Goal: Transaction & Acquisition: Purchase product/service

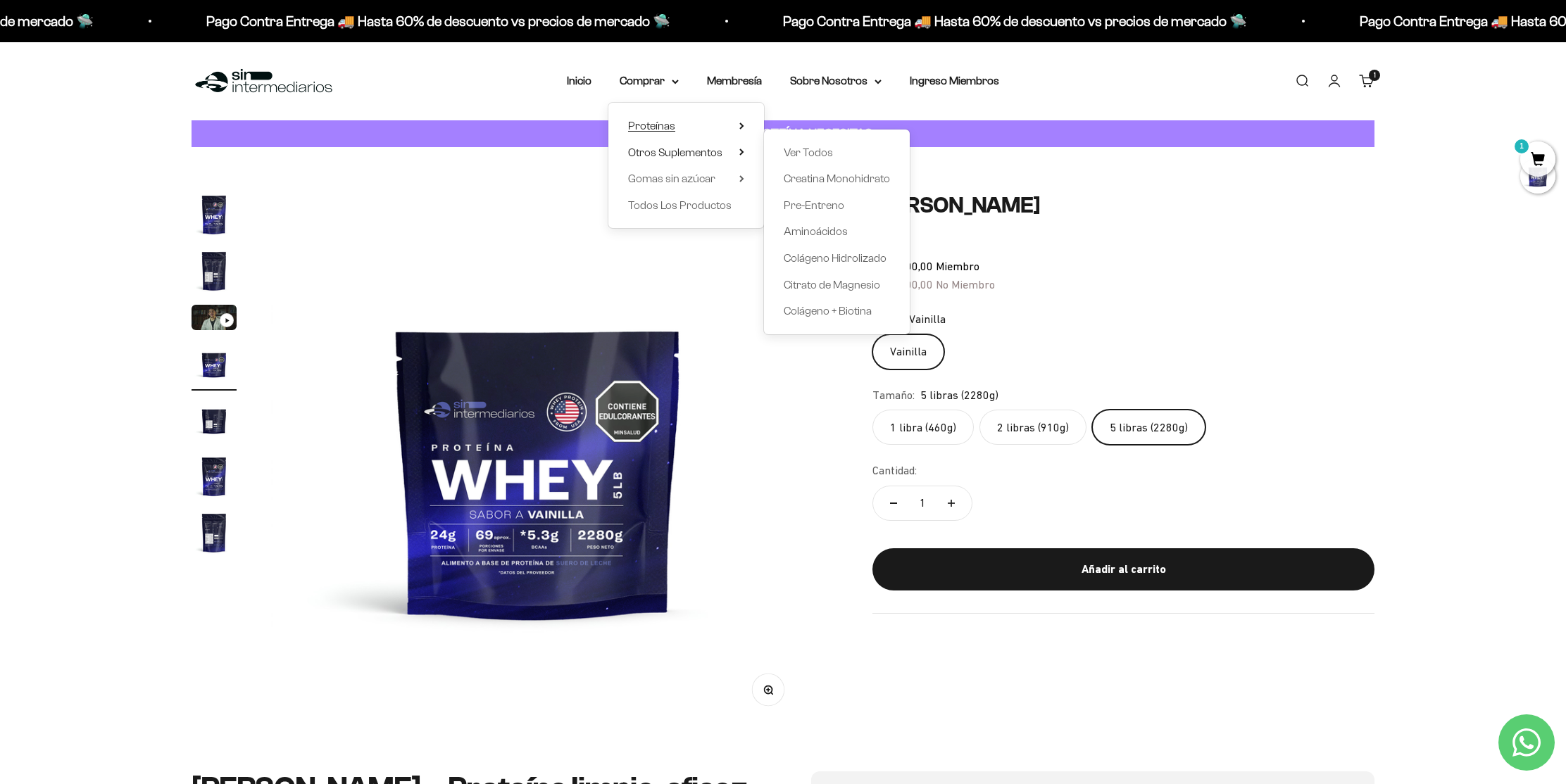
click at [688, 128] on summary "Proteínas" at bounding box center [686, 126] width 116 height 18
click at [806, 157] on span "Whey" at bounding box center [798, 152] width 29 height 12
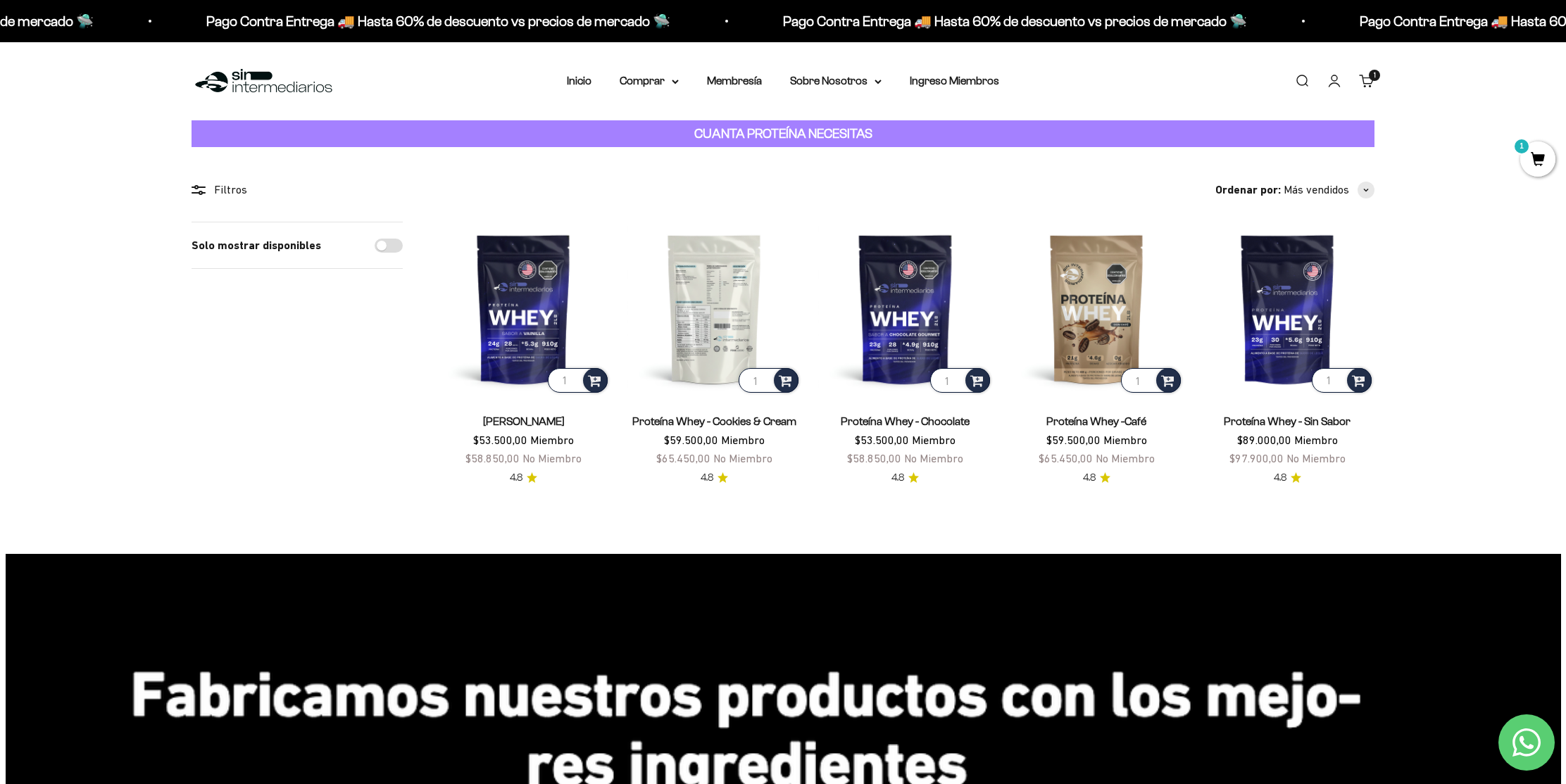
click at [705, 354] on img at bounding box center [714, 309] width 174 height 174
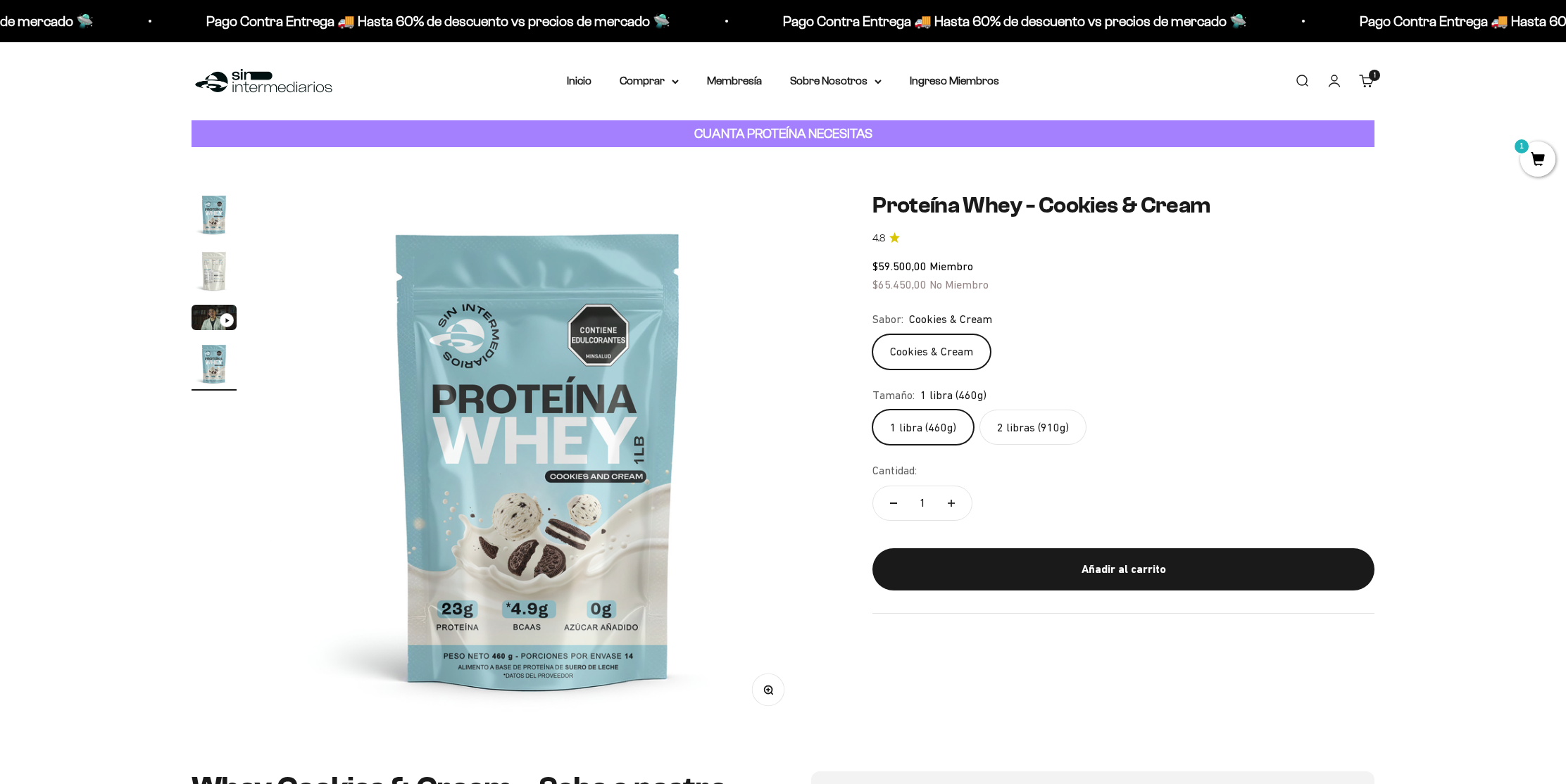
click at [1026, 433] on label "2 libras (910g)" at bounding box center [1033, 427] width 107 height 35
click at [872, 410] on input "2 libras (910g)" at bounding box center [872, 409] width 1 height 1
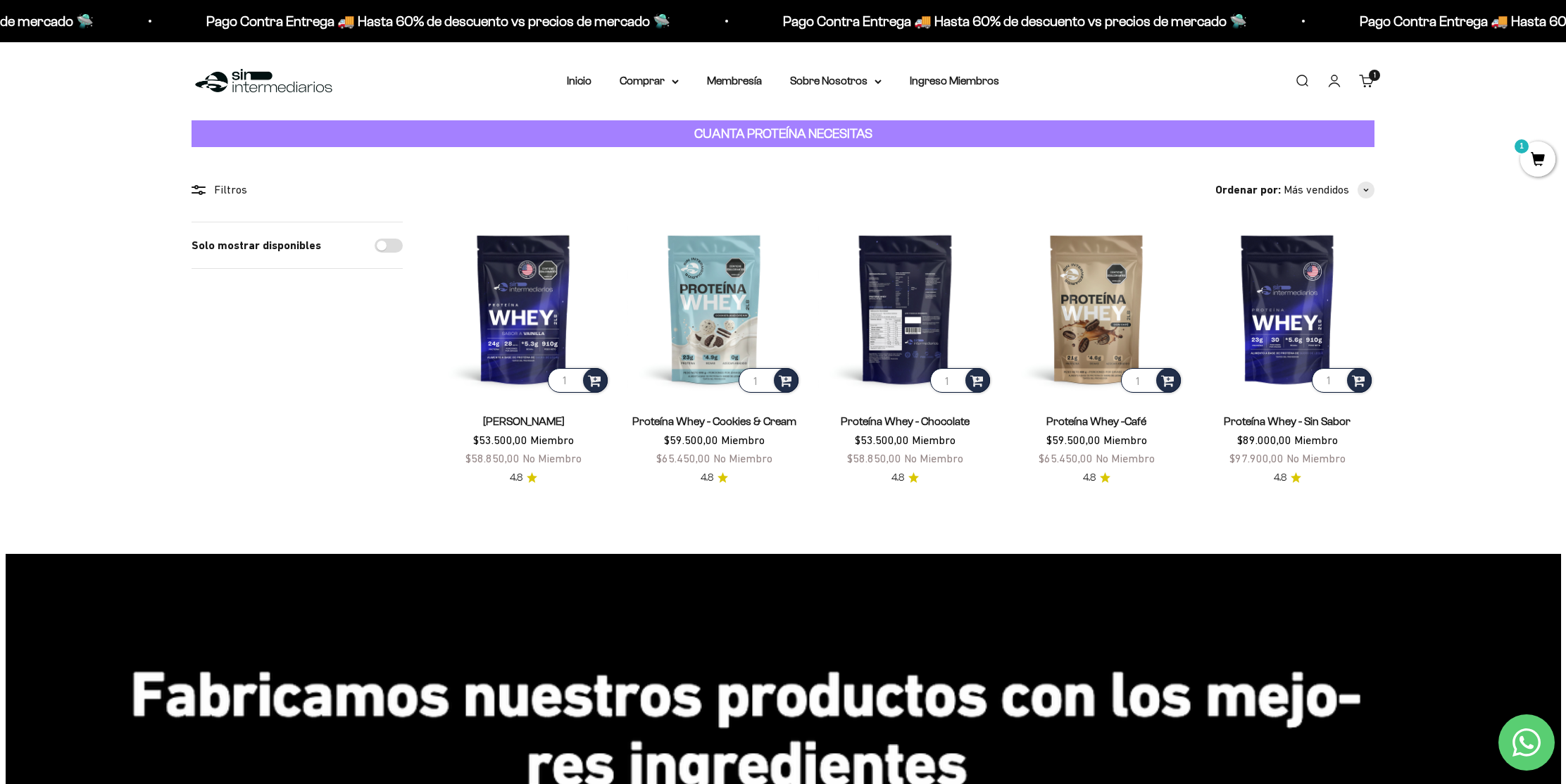
click at [922, 270] on img at bounding box center [905, 309] width 174 height 174
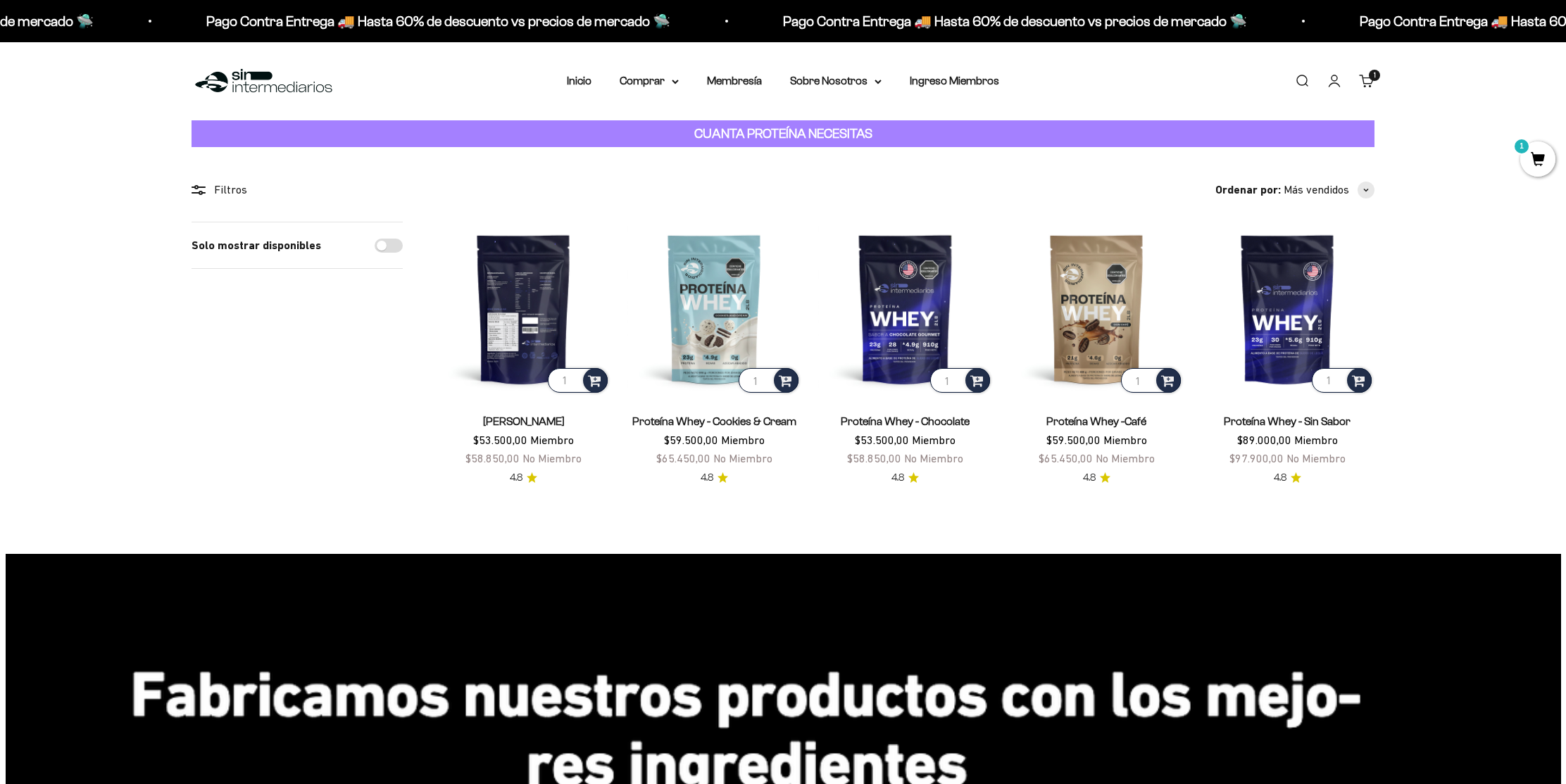
click at [555, 351] on img at bounding box center [524, 309] width 174 height 174
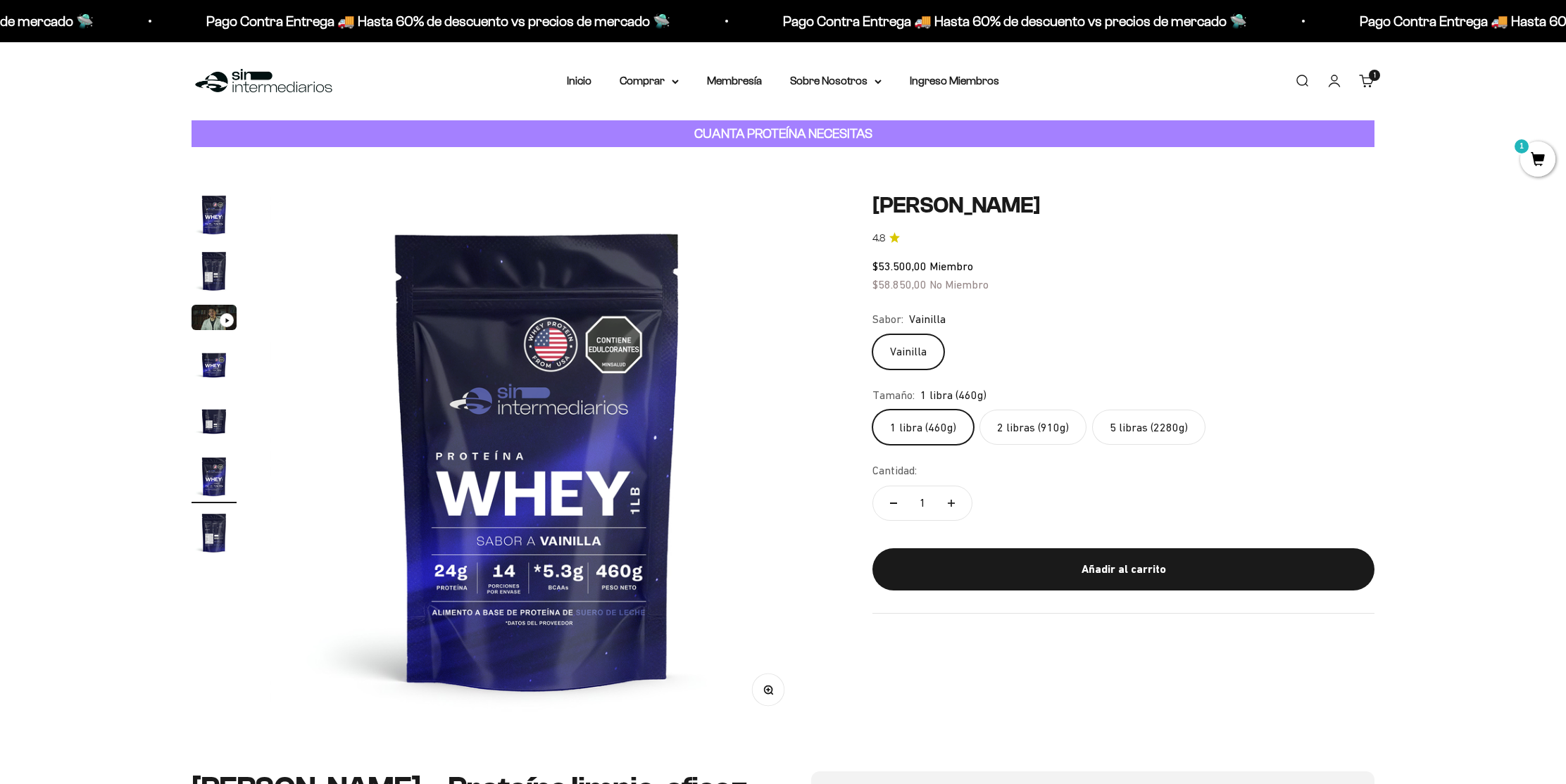
click at [1161, 428] on label "5 libras (2280g)" at bounding box center [1148, 427] width 113 height 35
click at [872, 410] on input "5 libras (2280g)" at bounding box center [872, 409] width 1 height 1
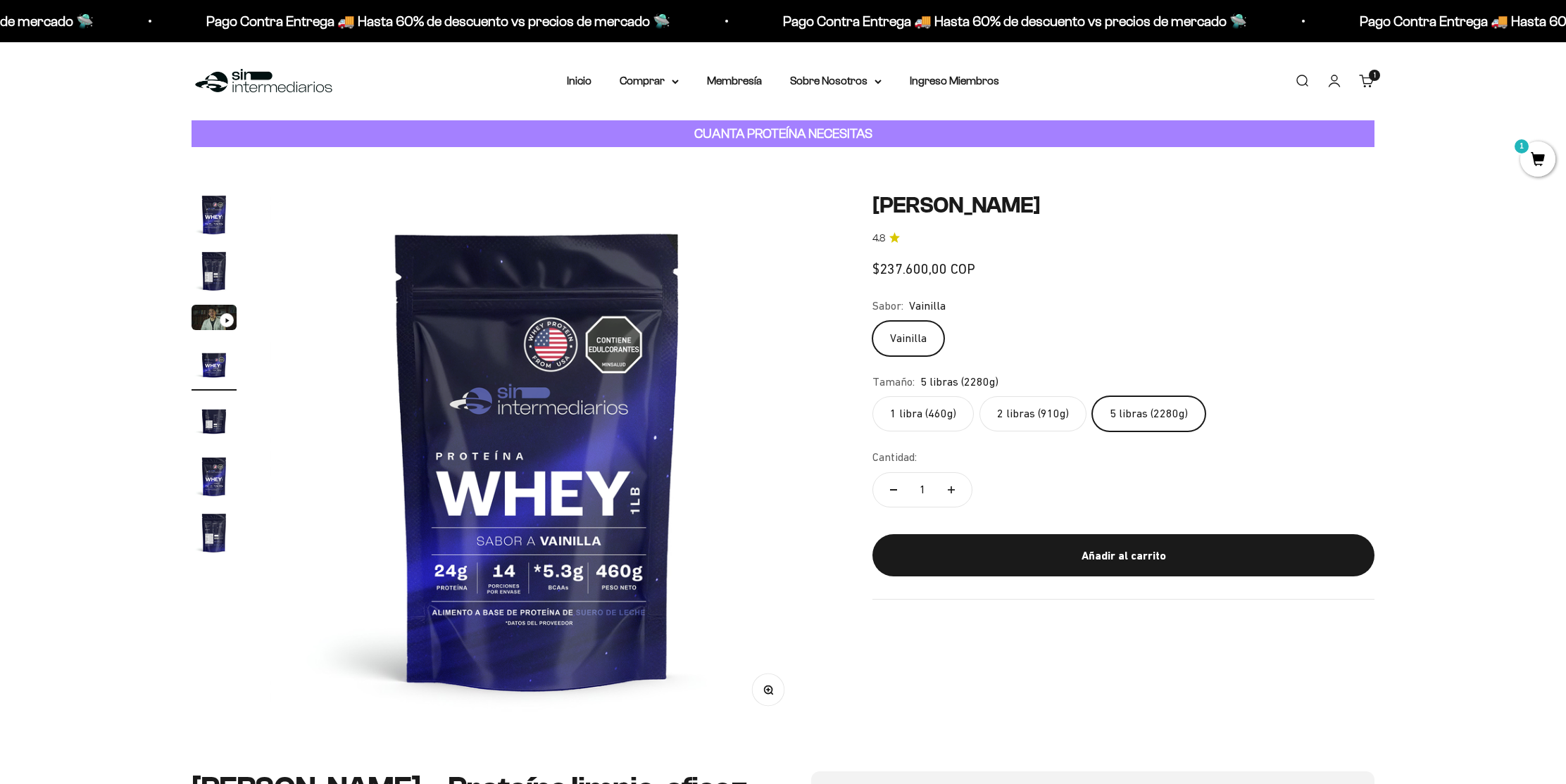
scroll to position [0, 1654]
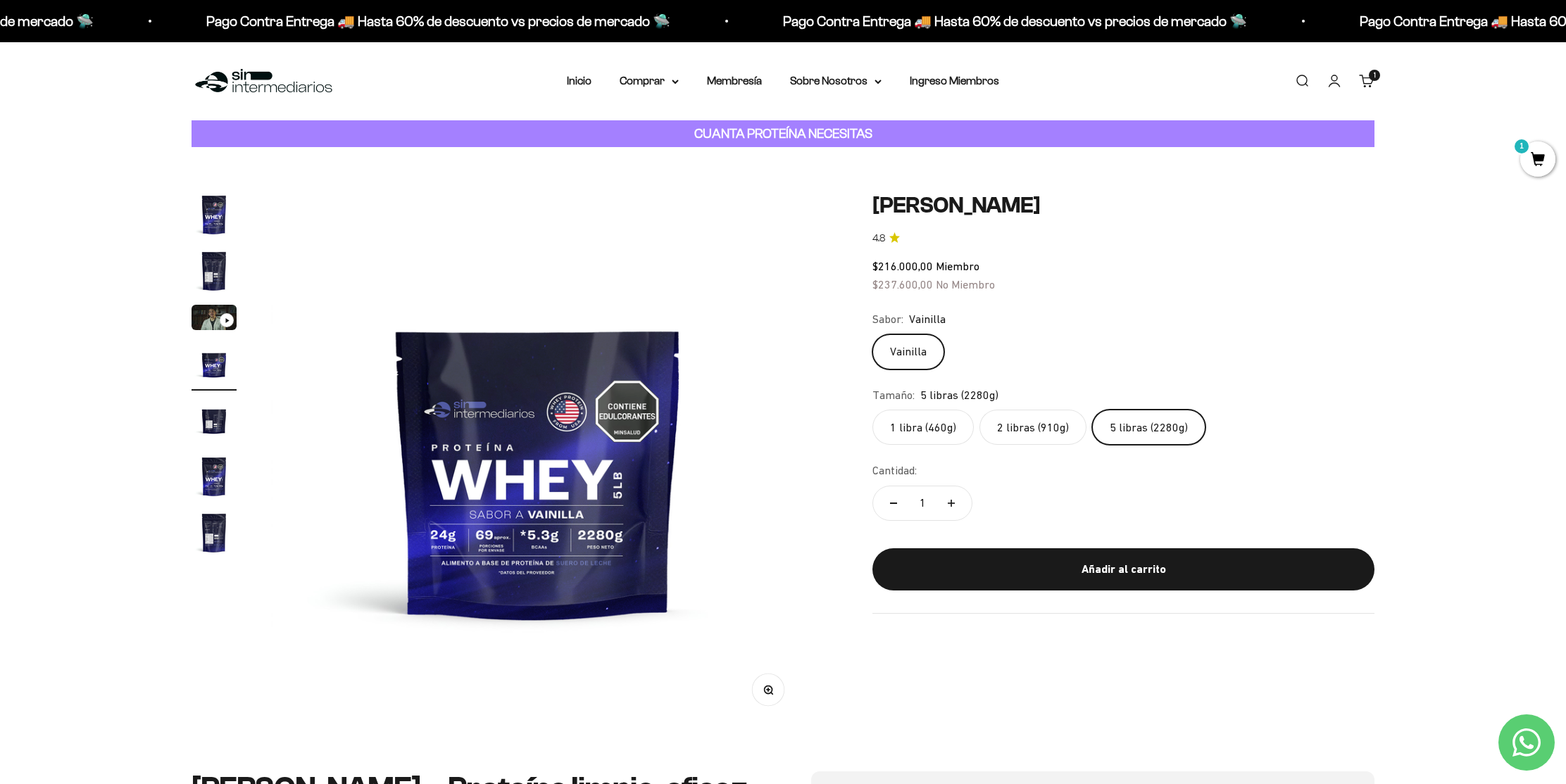
click at [976, 286] on span "No Miembro" at bounding box center [965, 284] width 59 height 12
